Goal: Transaction & Acquisition: Obtain resource

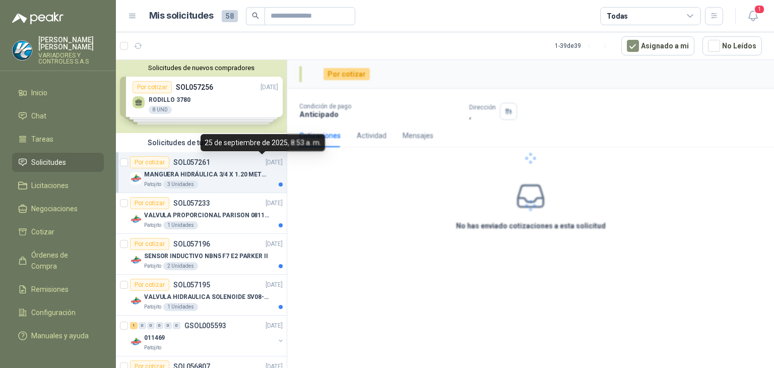
click at [254, 168] on div "Por cotizar SOL057261 [DATE] MANGUERA HIDRÁULICA 3/4 X 1.20 METROS DE LONGITUD …" at bounding box center [206, 172] width 153 height 32
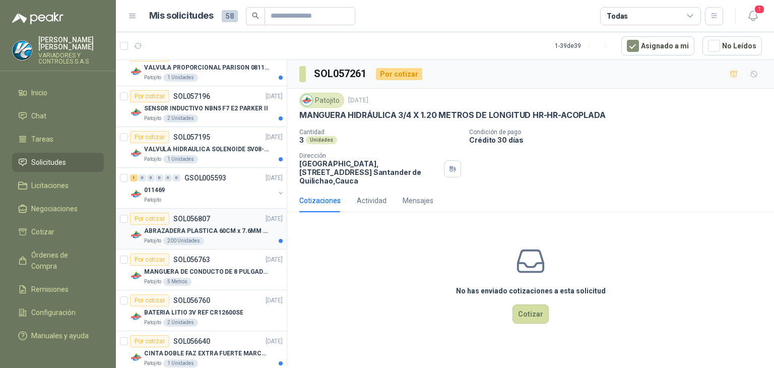
scroll to position [101, 0]
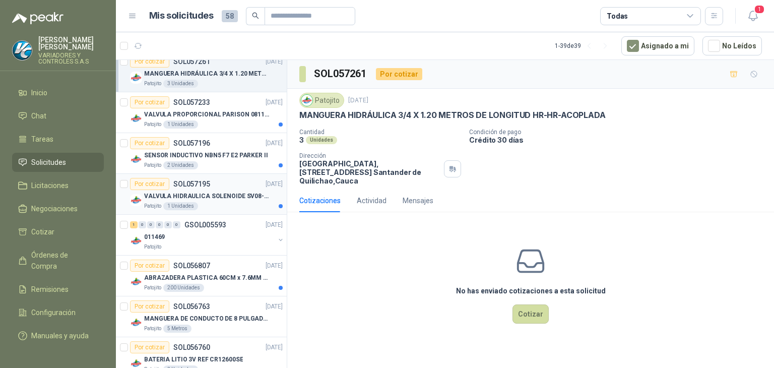
click at [240, 193] on p "VALVULA HIDRAULICA SOLENOIDE SV08-20" at bounding box center [206, 196] width 125 height 10
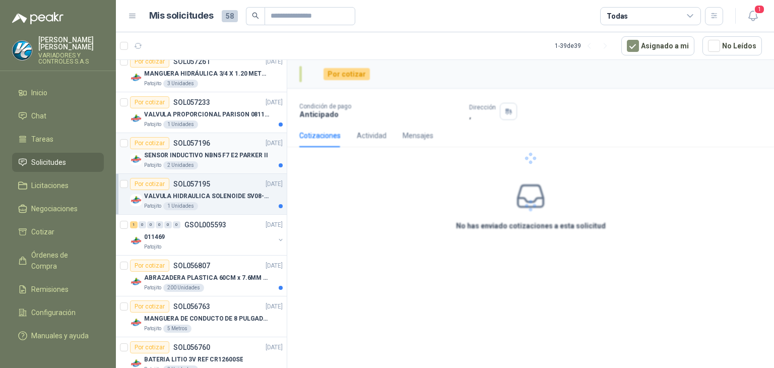
click at [236, 156] on p "SENSOR INDUCTIVO NBN5 F7 E2 PARKER II" at bounding box center [206, 156] width 124 height 10
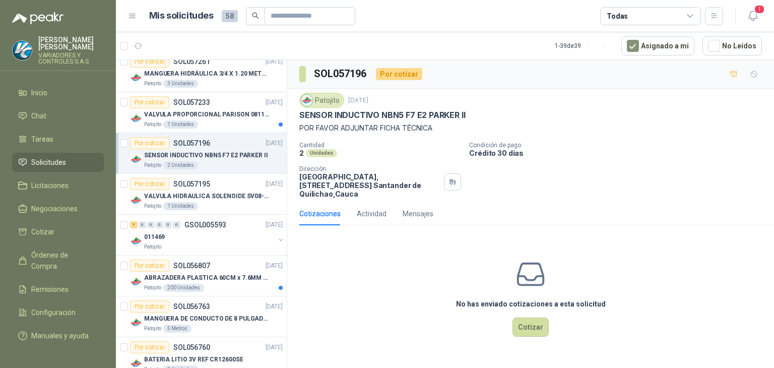
click at [473, 111] on div "SENSOR INDUCTIVO NBN5 F7 E2 PARKER II" at bounding box center [530, 115] width 462 height 11
click at [755, 23] on button "1" at bounding box center [752, 16] width 18 height 18
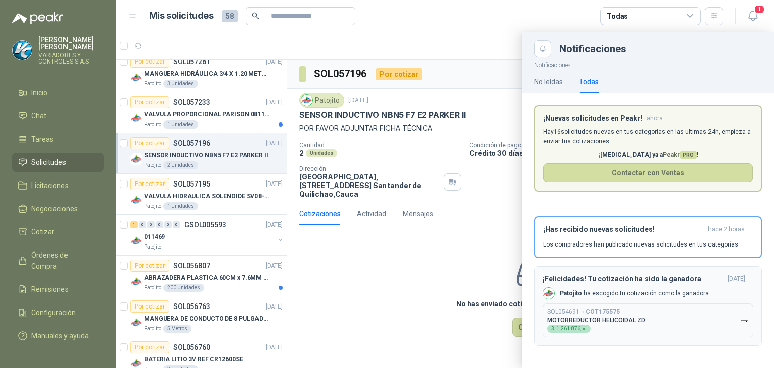
click at [571, 318] on p "MOTORREDUCTOR HELICOIDAL ZD" at bounding box center [596, 319] width 98 height 7
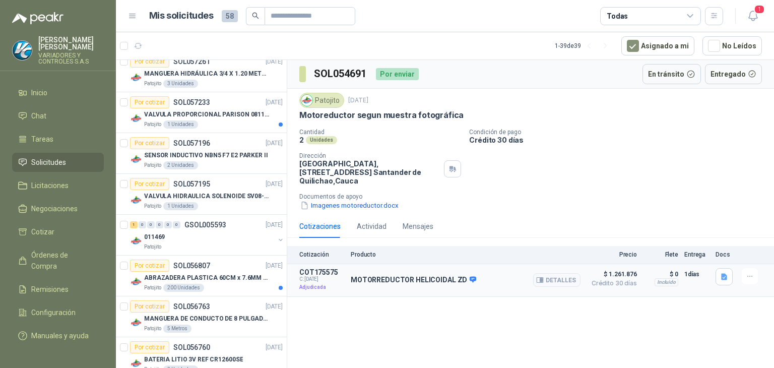
click at [348, 274] on article "COT175575 C: [DATE] Adjudicada MOTORREDUCTOR HELICOIDAL ZD Detalles $ 1.261.876…" at bounding box center [530, 280] width 486 height 33
click at [415, 283] on p "MOTORREDUCTOR HELICOIDAL ZD" at bounding box center [413, 279] width 125 height 9
click at [551, 274] on button "Detalles" at bounding box center [556, 280] width 47 height 14
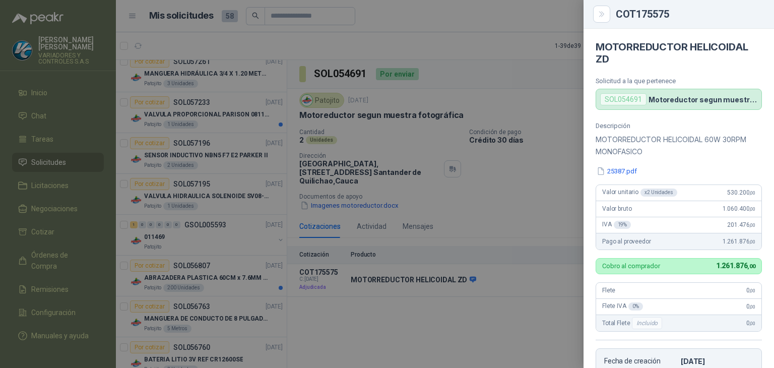
click at [612, 99] on div "SOL054691" at bounding box center [623, 99] width 46 height 12
drag, startPoint x: 642, startPoint y: 93, endPoint x: 661, endPoint y: 103, distance: 21.4
click at [642, 93] on div "SOL054691" at bounding box center [623, 99] width 46 height 12
click at [661, 103] on p "Motoreductor segun muestra fotográfica" at bounding box center [702, 99] width 109 height 9
drag, startPoint x: 661, startPoint y: 103, endPoint x: 680, endPoint y: 90, distance: 22.9
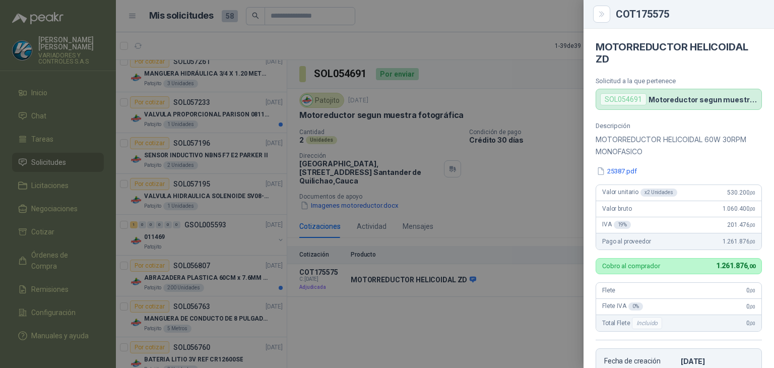
click at [668, 92] on div "SOL054691 Motoreductor segun muestra fotográfica" at bounding box center [678, 99] width 166 height 21
click at [682, 84] on p "Solicitud a la que pertenece" at bounding box center [678, 81] width 166 height 8
click at [489, 171] on div at bounding box center [387, 184] width 774 height 368
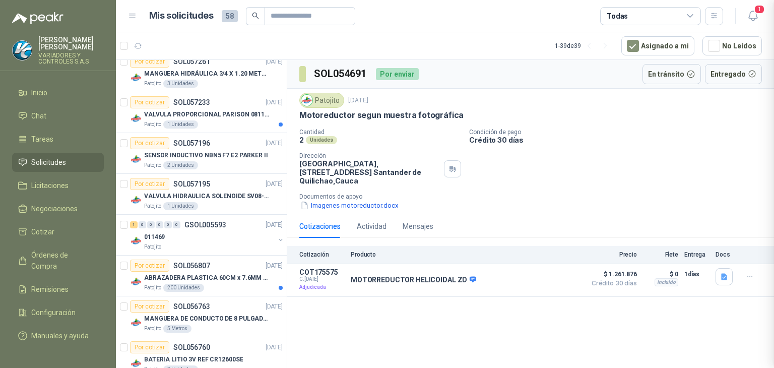
scroll to position [210, 0]
click at [538, 277] on icon "button" at bounding box center [539, 279] width 7 height 5
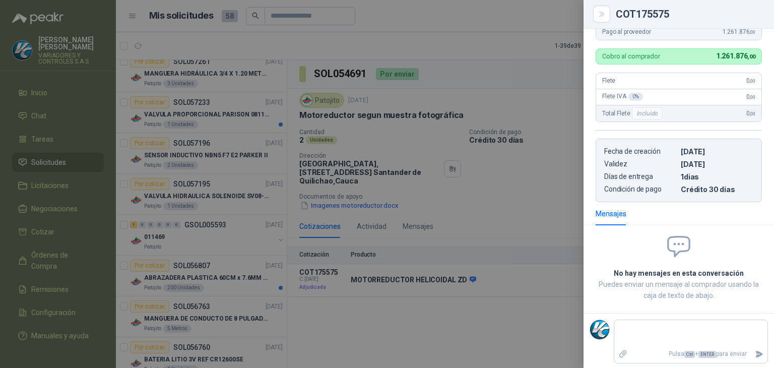
click at [444, 203] on div at bounding box center [387, 184] width 774 height 368
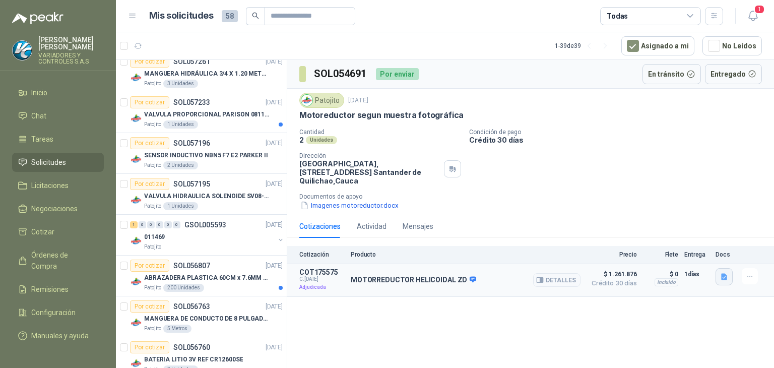
click at [722, 274] on icon "button" at bounding box center [724, 276] width 6 height 7
click at [450, 283] on p "MOTORREDUCTOR HELICOIDAL ZD" at bounding box center [413, 279] width 125 height 9
click at [560, 283] on button "Detalles" at bounding box center [556, 280] width 47 height 14
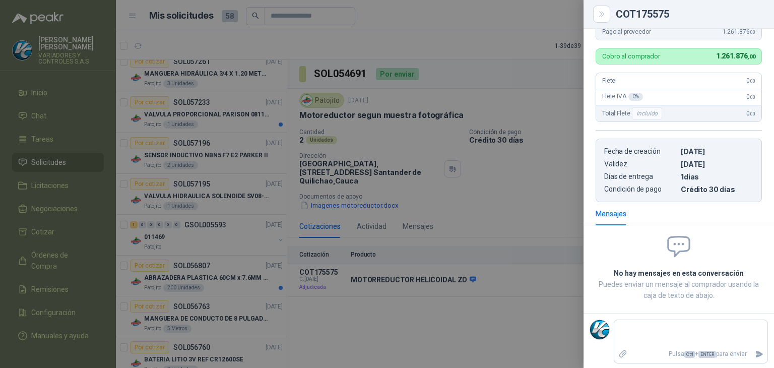
click at [530, 222] on div at bounding box center [387, 184] width 774 height 368
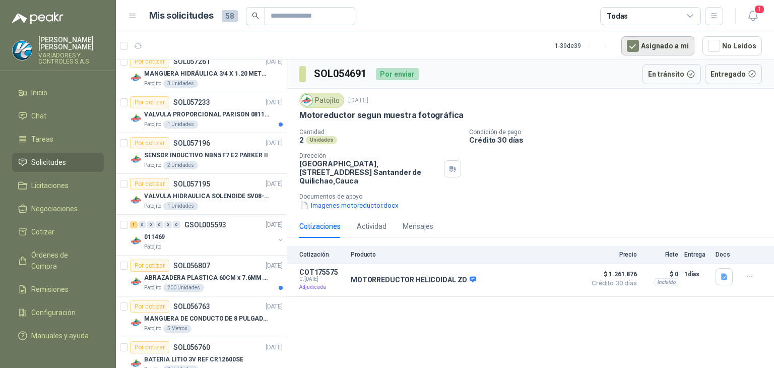
click at [685, 41] on button "Asignado a mi" at bounding box center [657, 45] width 73 height 19
click at [673, 46] on button "Asignado a mi" at bounding box center [657, 45] width 73 height 19
click at [755, 13] on span "1" at bounding box center [758, 10] width 11 height 10
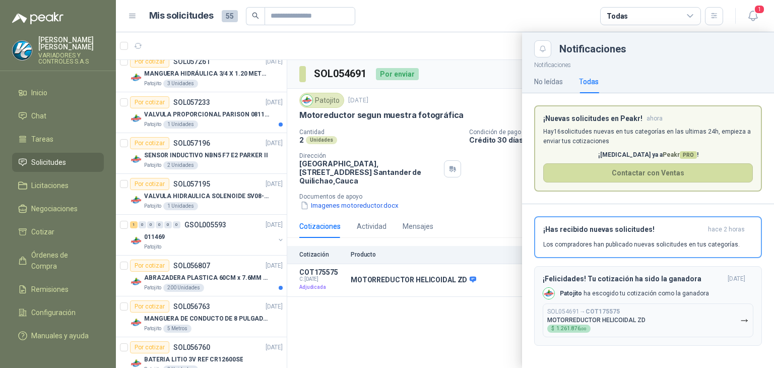
click at [591, 291] on p "[PERSON_NAME] ha escogido tu cotización como la ganadora" at bounding box center [634, 293] width 149 height 9
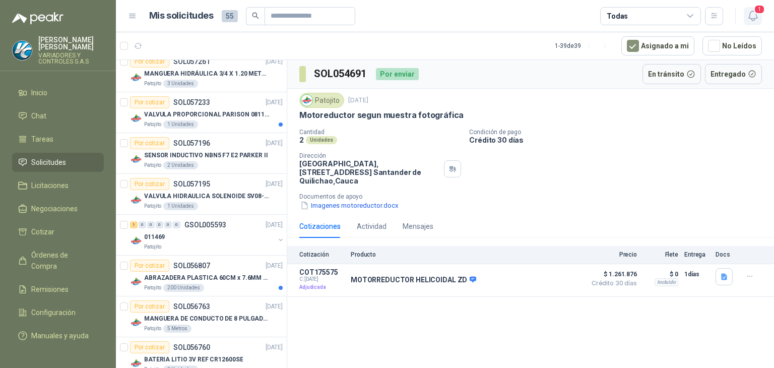
click at [752, 23] on button "1" at bounding box center [752, 16] width 18 height 18
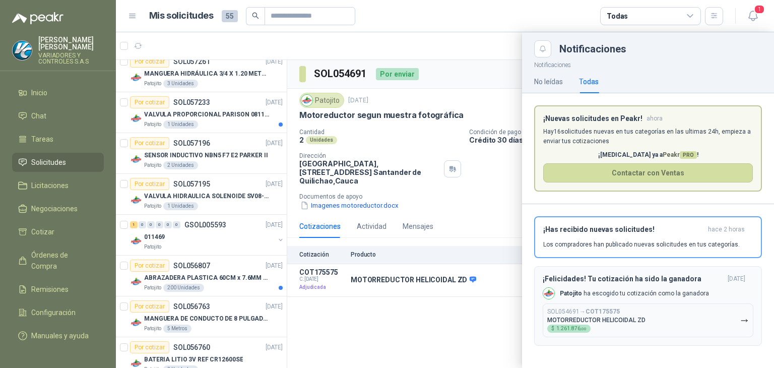
click at [723, 272] on button "¡Felicidades! Tu cotización ha sido la ganadora [DATE] [PERSON_NAME] ha escogid…" at bounding box center [648, 306] width 228 height 80
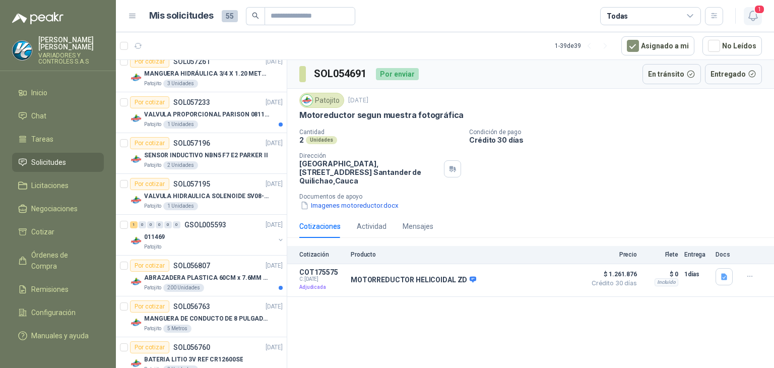
click at [753, 16] on icon "button" at bounding box center [752, 16] width 13 height 13
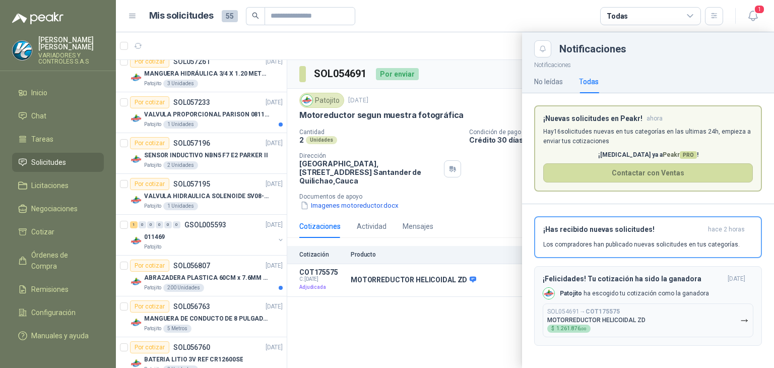
click at [738, 322] on button "SOL054691 → COT175575 MOTORREDUCTOR HELICOIDAL ZD $ 1.261.876 ,00" at bounding box center [647, 320] width 211 height 34
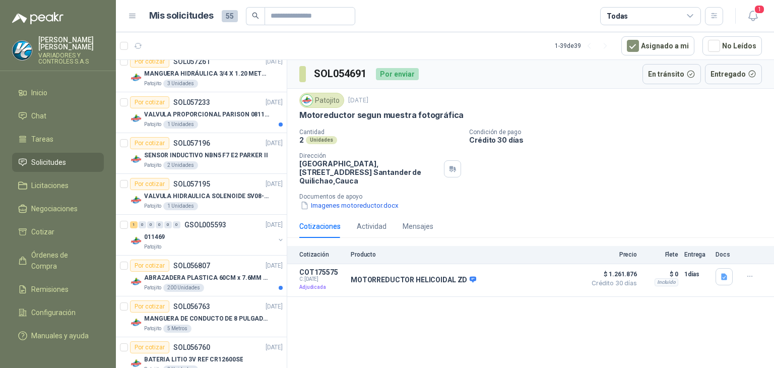
click at [753, 5] on header "Mis solicitudes 55 Todas 1" at bounding box center [445, 16] width 658 height 32
click at [63, 180] on span "Licitaciones" at bounding box center [49, 185] width 37 height 11
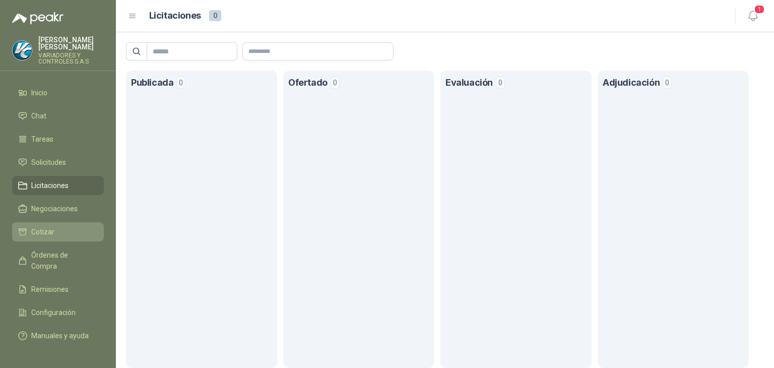
click at [62, 226] on li "Cotizar" at bounding box center [58, 231] width 80 height 11
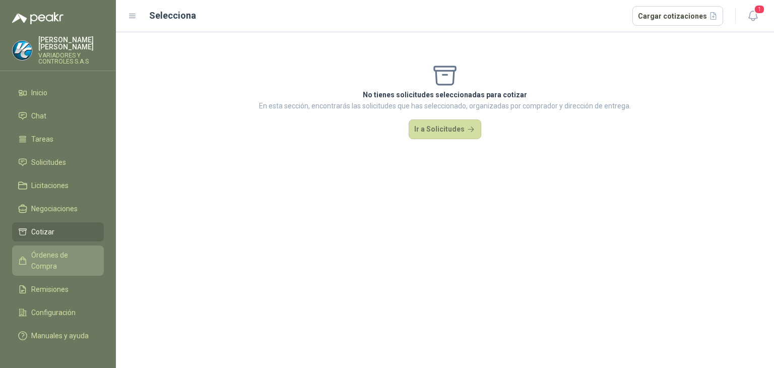
click at [72, 249] on span "Órdenes de Compra" at bounding box center [62, 260] width 63 height 22
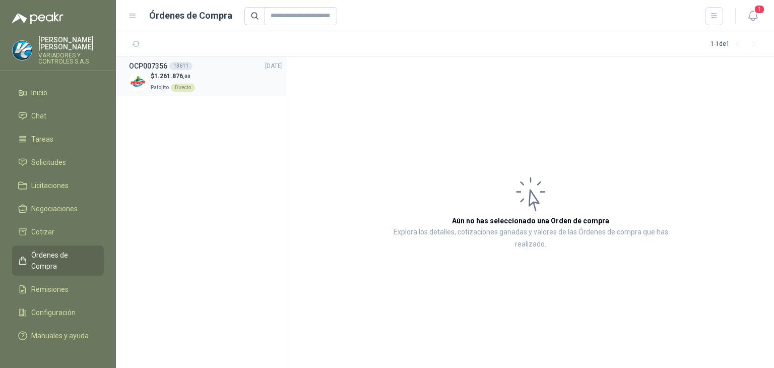
click at [199, 85] on div "$ 1.261.876 ,00 Patojito Directo" at bounding box center [206, 82] width 154 height 21
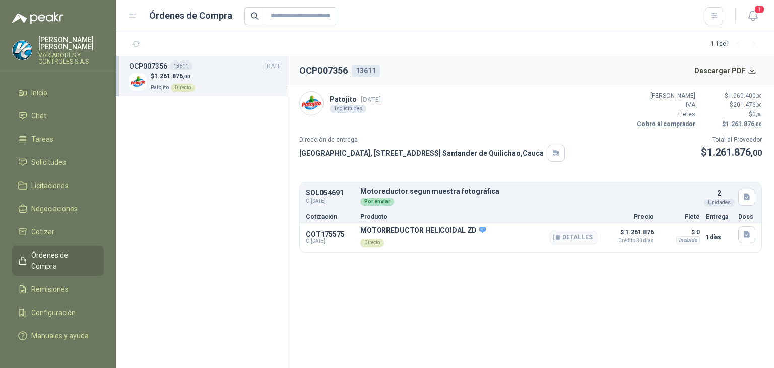
click at [390, 243] on p "Directo" at bounding box center [422, 242] width 125 height 14
click at [224, 83] on div "$ 1.261.876 ,00 Patojito Directo" at bounding box center [206, 82] width 154 height 21
click at [629, 294] on section "OCP007356 13611 Descargar PDF Patojito [DATE] 1 solicitudes Valor Bruto $ 1.060…" at bounding box center [530, 211] width 486 height 311
click at [749, 71] on button "Descargar PDF" at bounding box center [725, 70] width 74 height 20
click at [339, 69] on h2 "OCP007356" at bounding box center [323, 70] width 48 height 14
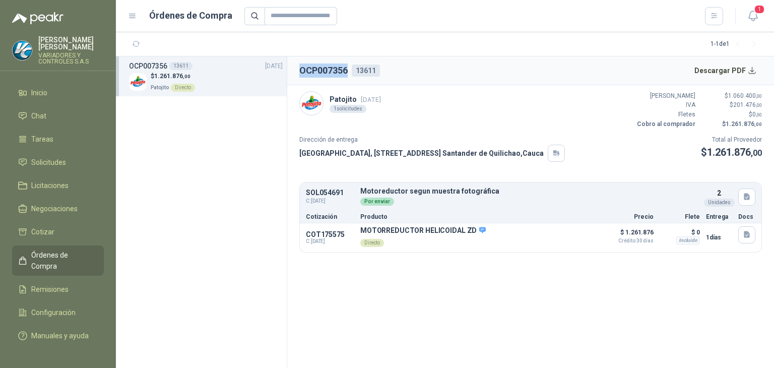
click at [339, 69] on h2 "OCP007356" at bounding box center [323, 70] width 48 height 14
copy h2 "OCP007356"
